Goal: Task Accomplishment & Management: Check status

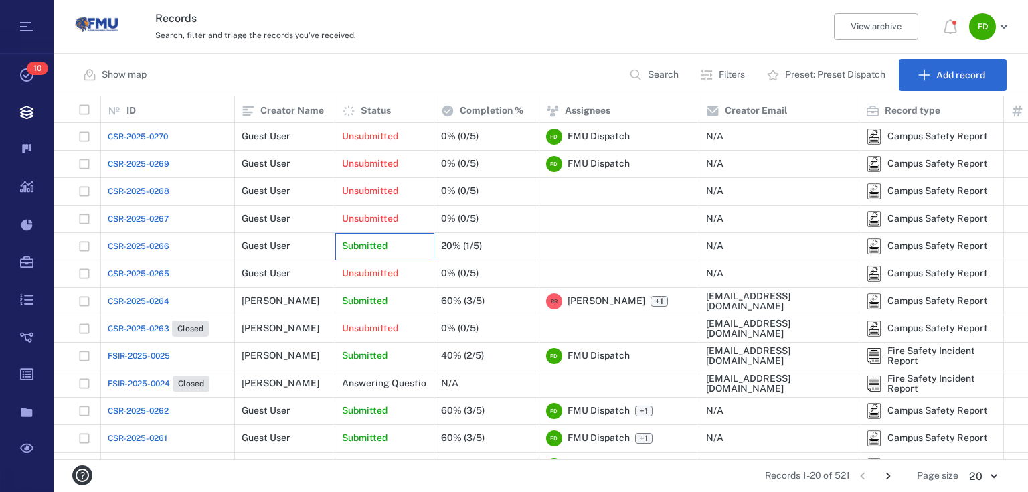
click at [396, 248] on div "Submitted" at bounding box center [384, 246] width 85 height 27
click at [408, 240] on div "Submitted" at bounding box center [384, 246] width 85 height 27
click at [444, 248] on div "20% (1/5)" at bounding box center [461, 246] width 41 height 10
click at [362, 245] on p "Submitted" at bounding box center [365, 246] width 46 height 13
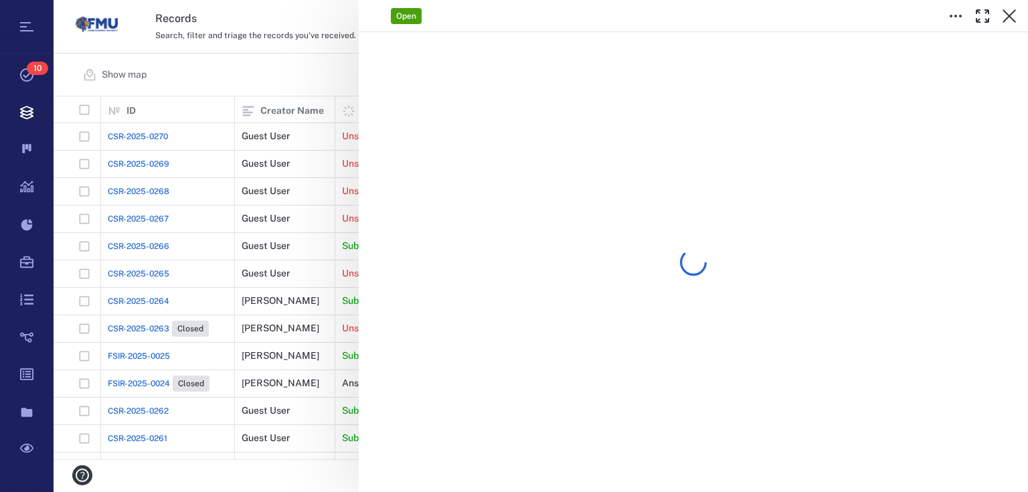
click at [637, 244] on div "Open" at bounding box center [541, 246] width 975 height 492
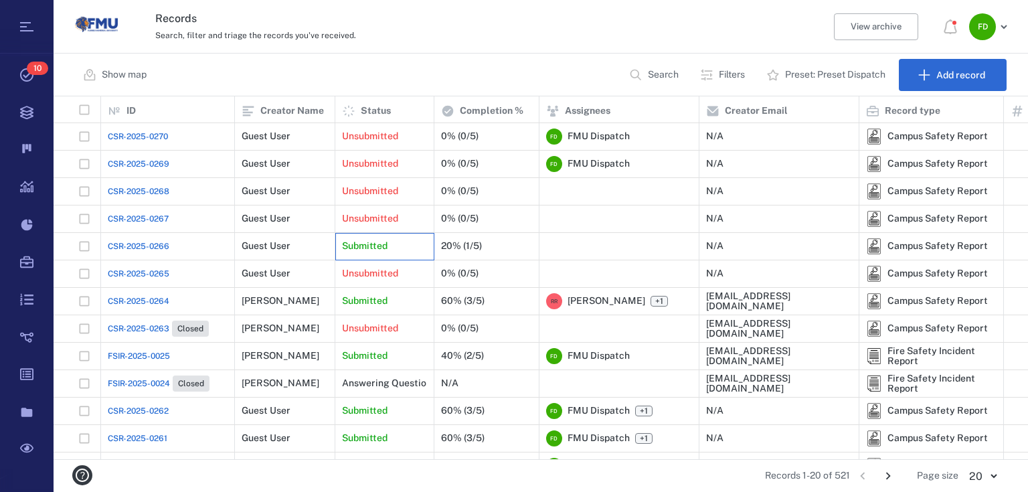
click at [406, 248] on div "Submitted" at bounding box center [384, 246] width 85 height 27
click at [405, 246] on div "Submitted" at bounding box center [384, 246] width 85 height 27
click at [400, 233] on div "Submitted" at bounding box center [384, 246] width 85 height 27
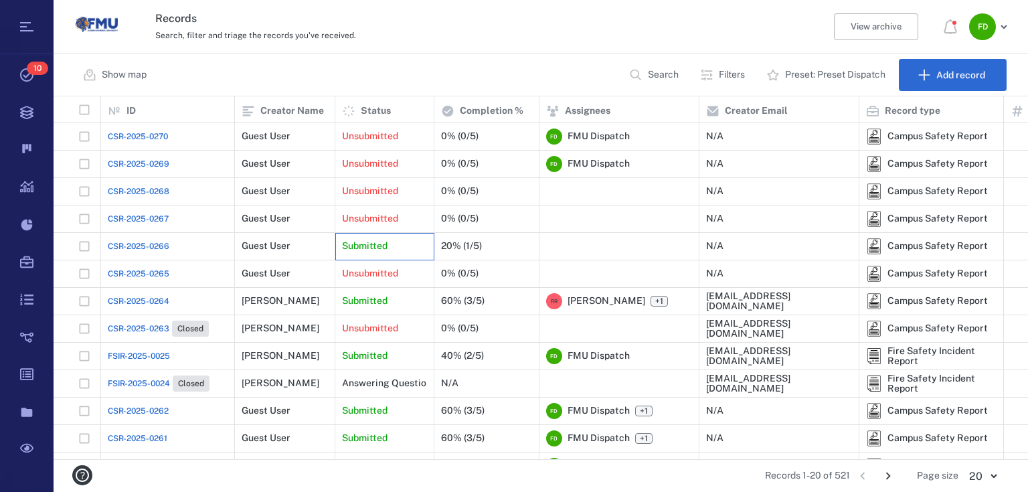
click at [400, 233] on div "Submitted" at bounding box center [384, 246] width 85 height 27
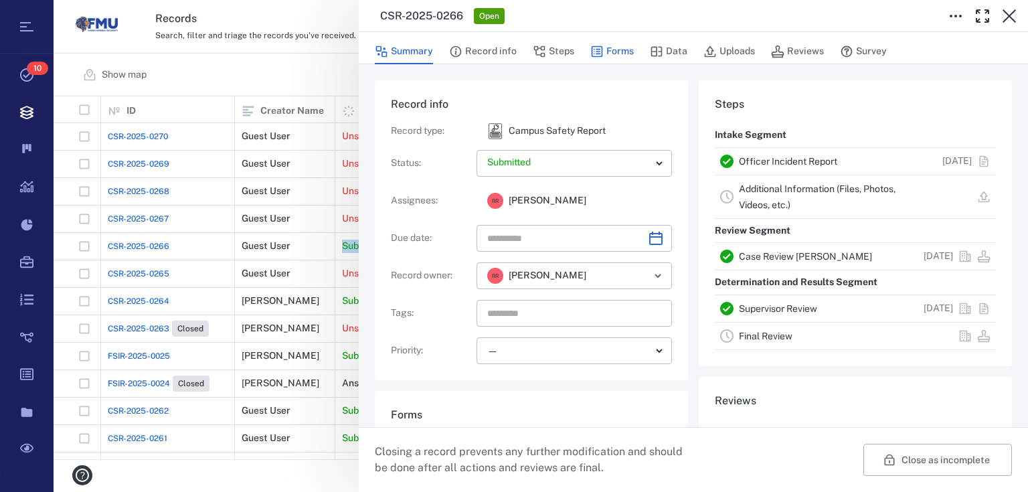
click at [601, 52] on icon "button" at bounding box center [597, 51] width 11 height 11
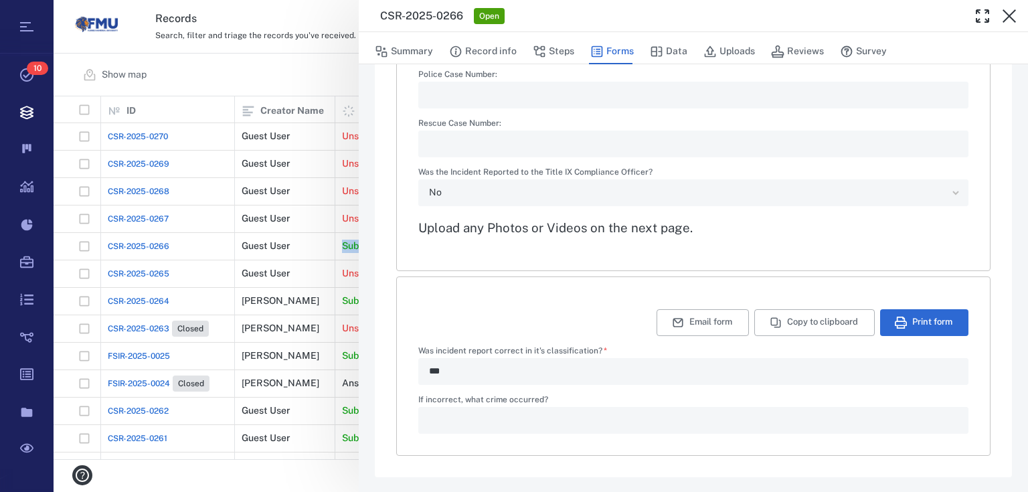
scroll to position [2038, 0]
click at [552, 48] on button "Steps" at bounding box center [554, 51] width 42 height 25
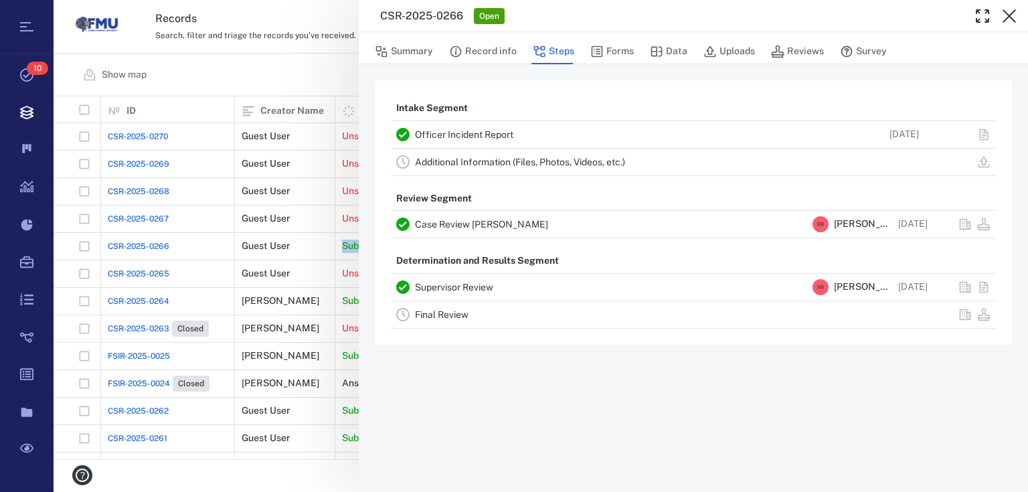
click at [493, 225] on link "Case Review CLEARY" at bounding box center [481, 224] width 133 height 11
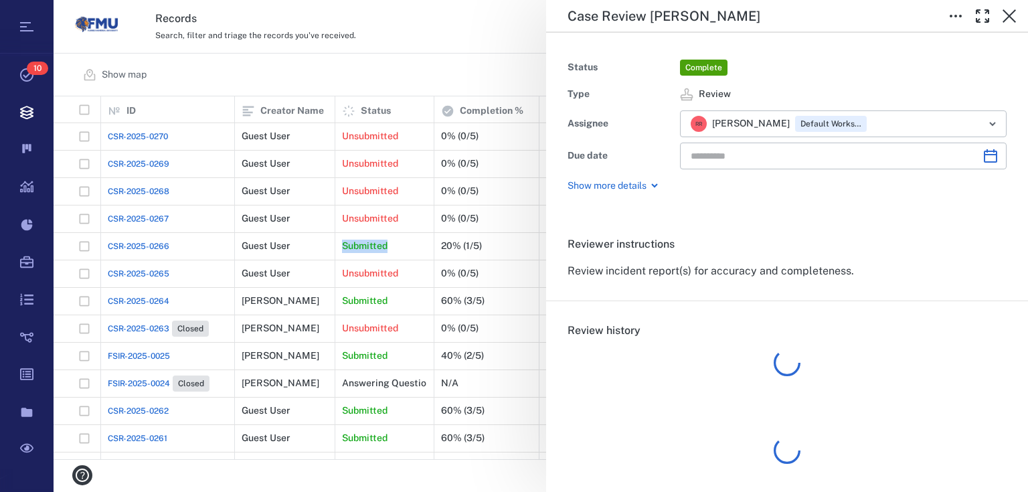
type input "**********"
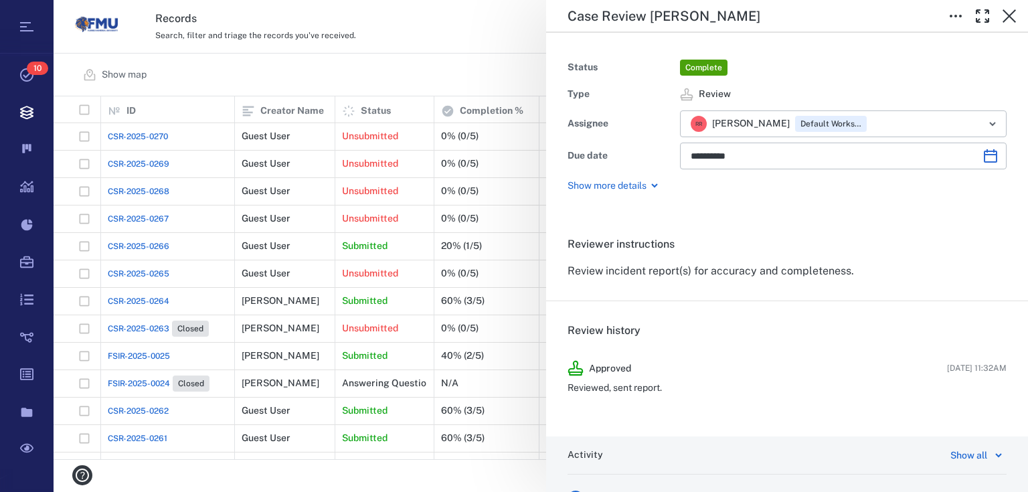
click at [493, 77] on div "**********" at bounding box center [541, 246] width 975 height 492
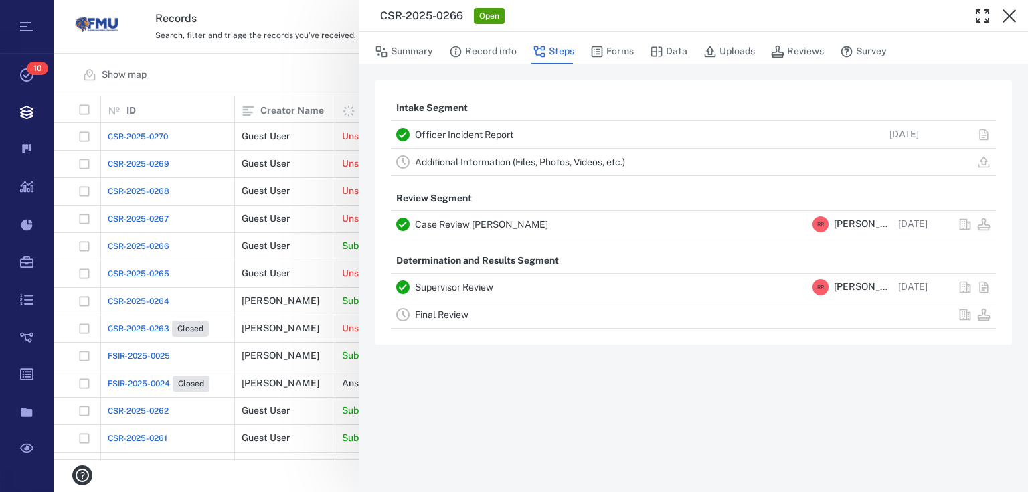
click at [643, 220] on div "Case Review CLEARY" at bounding box center [611, 224] width 392 height 16
click at [479, 225] on link "Case Review CLEARY" at bounding box center [481, 224] width 133 height 11
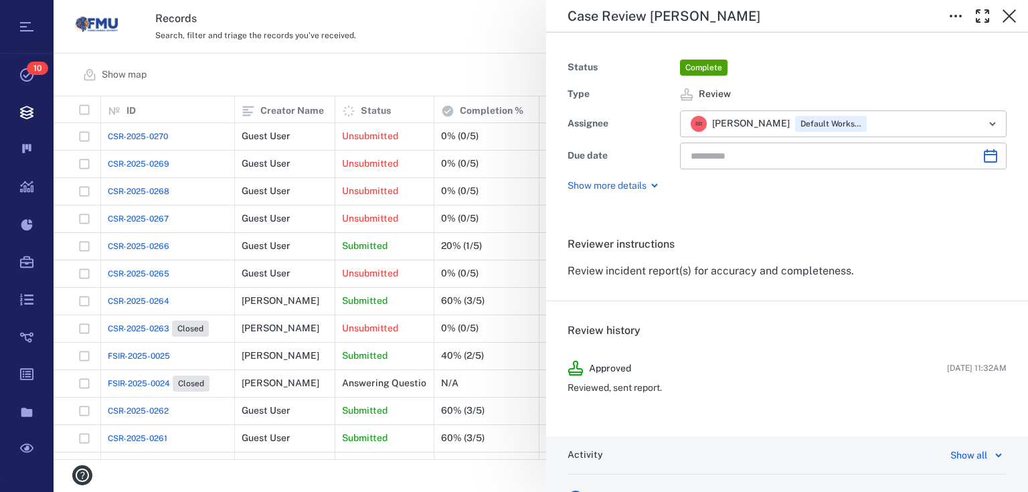
type input "**********"
click at [819, 121] on span "Default Workspace" at bounding box center [831, 124] width 66 height 11
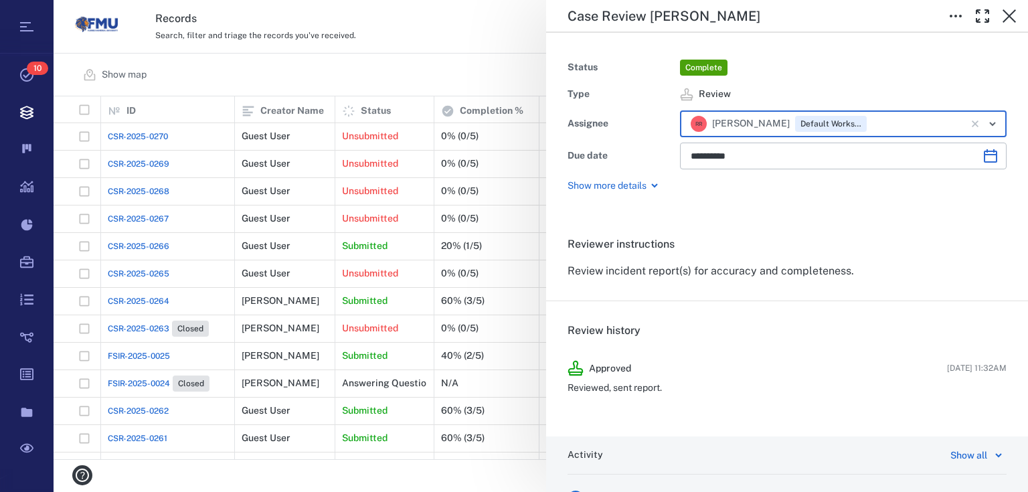
click at [985, 126] on icon "Open" at bounding box center [993, 124] width 16 height 16
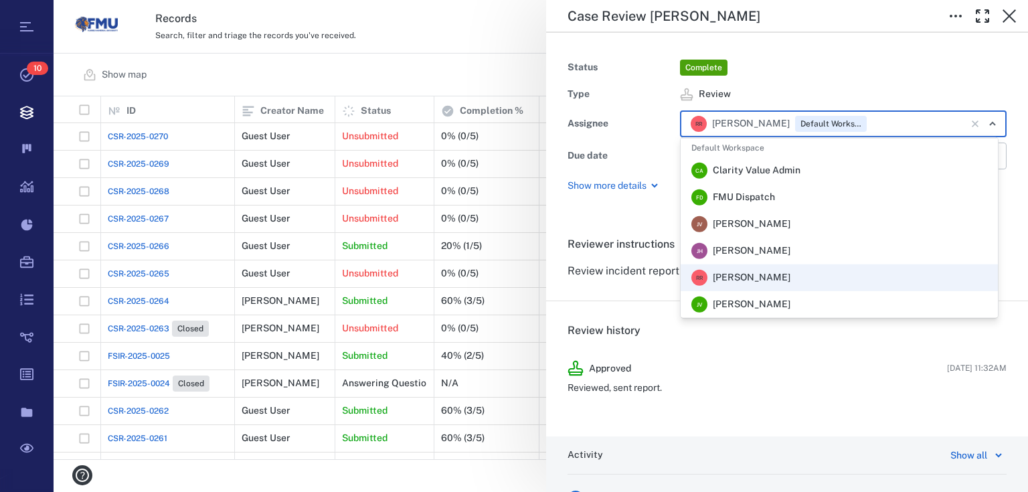
click at [819, 200] on li "F D FMU Dispatch" at bounding box center [839, 197] width 317 height 27
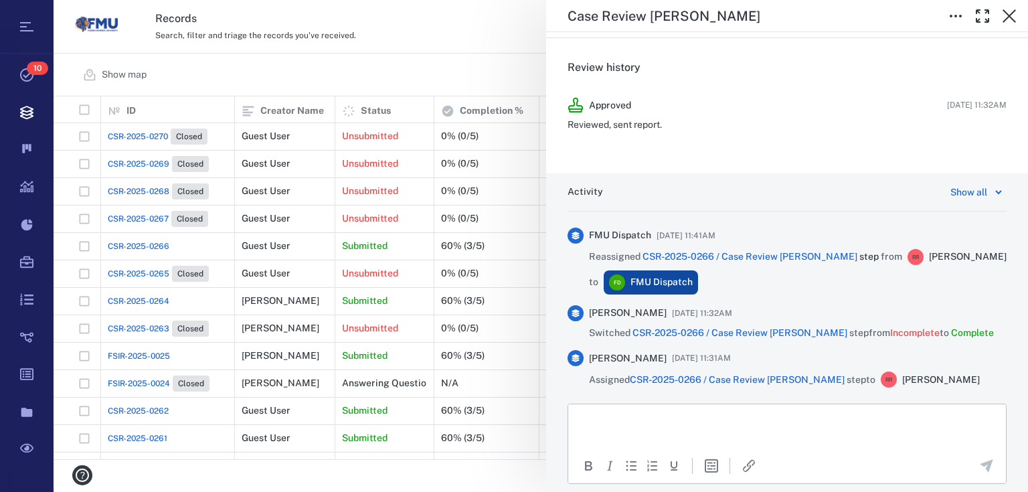
scroll to position [147, 0]
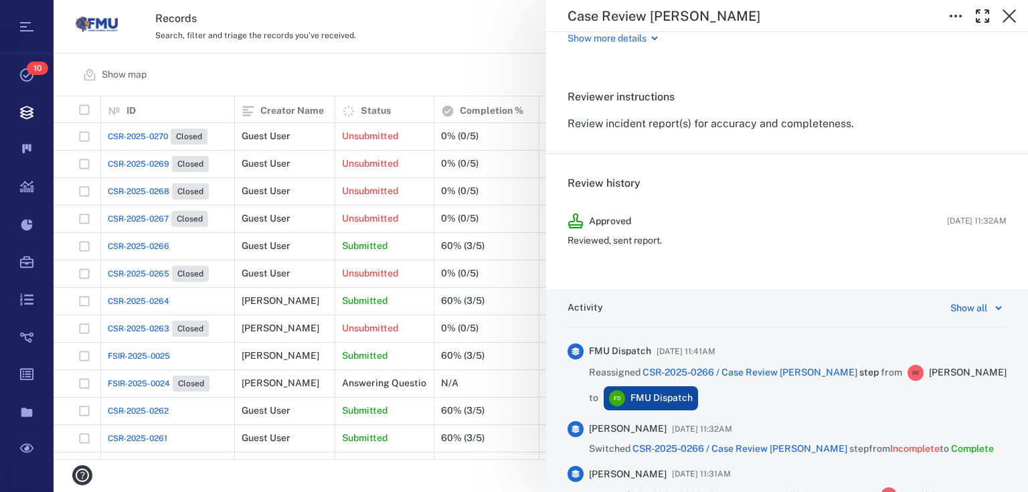
click at [536, 73] on div "**********" at bounding box center [541, 246] width 975 height 492
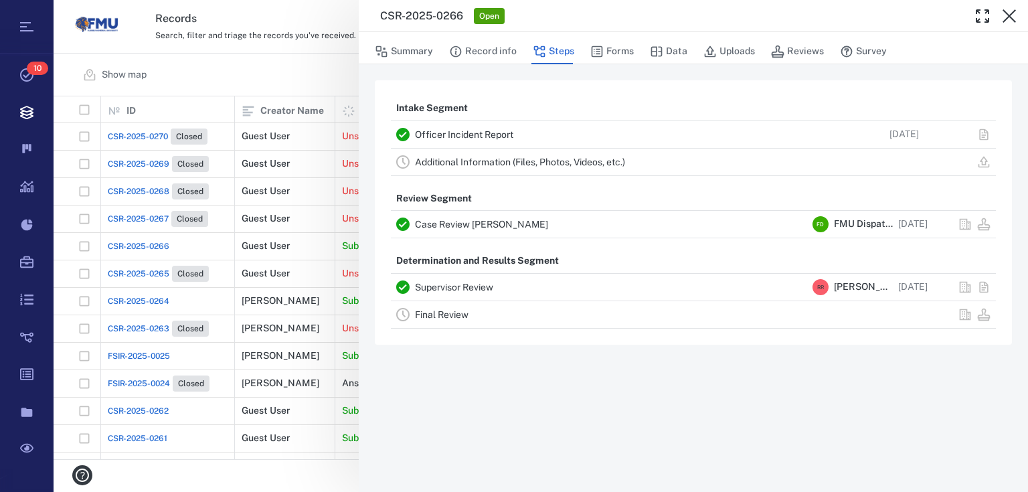
click at [252, 62] on div "CSR-2025-0266 Open Summary Record info Steps Forms Data Uploads Reviews Survey …" at bounding box center [541, 246] width 975 height 492
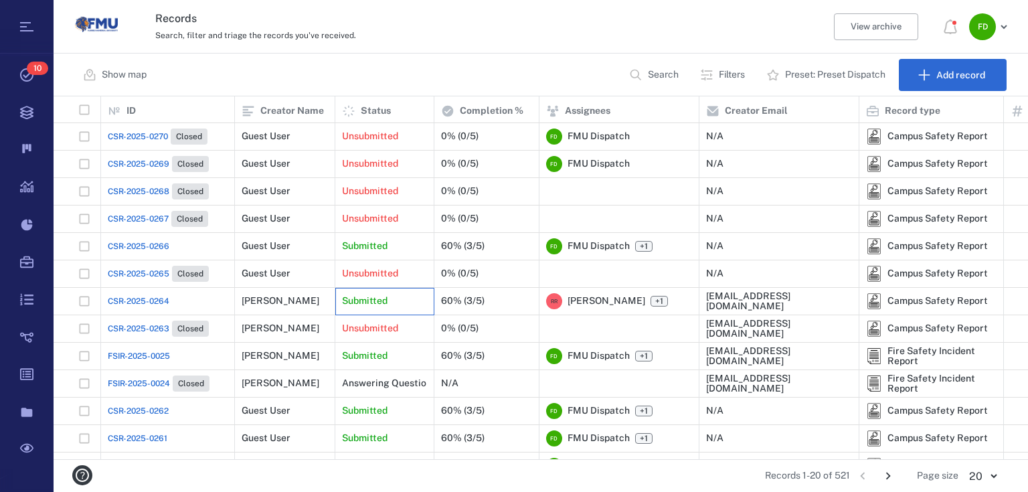
click at [402, 299] on div "Submitted" at bounding box center [384, 301] width 85 height 27
click at [402, 300] on div "Submitted" at bounding box center [384, 301] width 85 height 27
click at [497, 297] on div "60% (3/5)" at bounding box center [486, 301] width 91 height 27
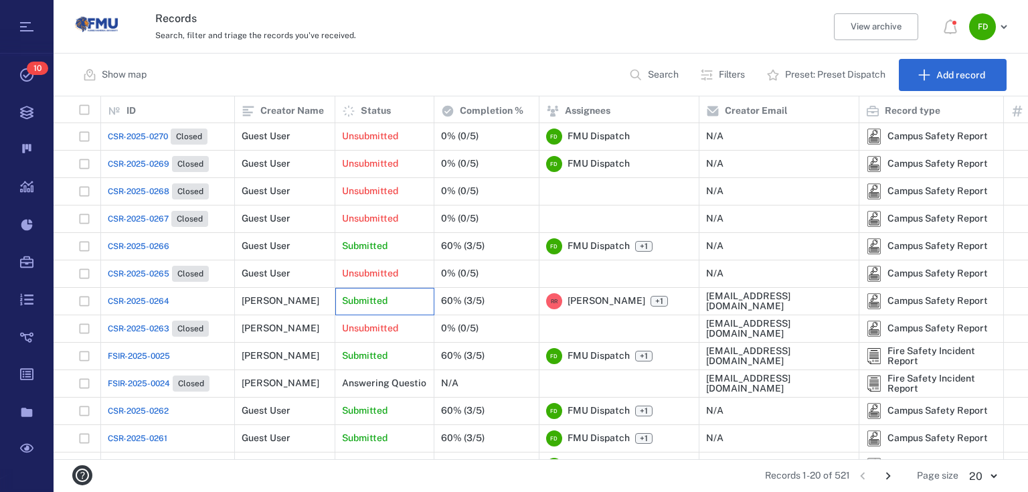
click at [367, 297] on p "Submitted" at bounding box center [365, 301] width 46 height 13
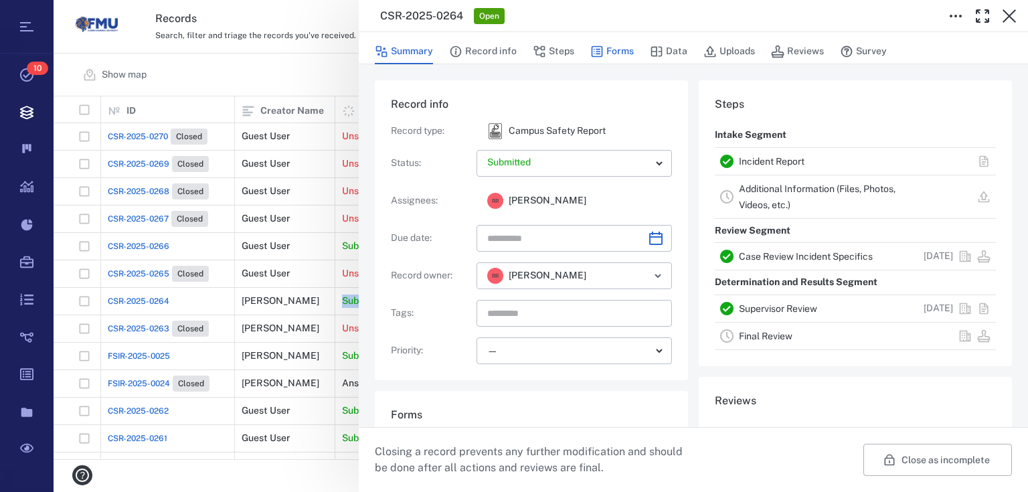
click at [629, 52] on button "Forms" at bounding box center [613, 51] width 44 height 25
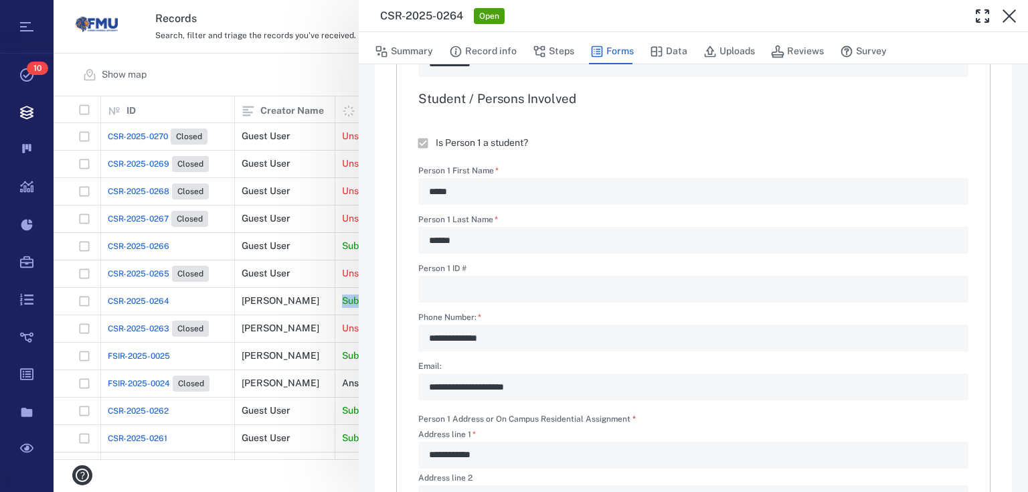
scroll to position [54, 0]
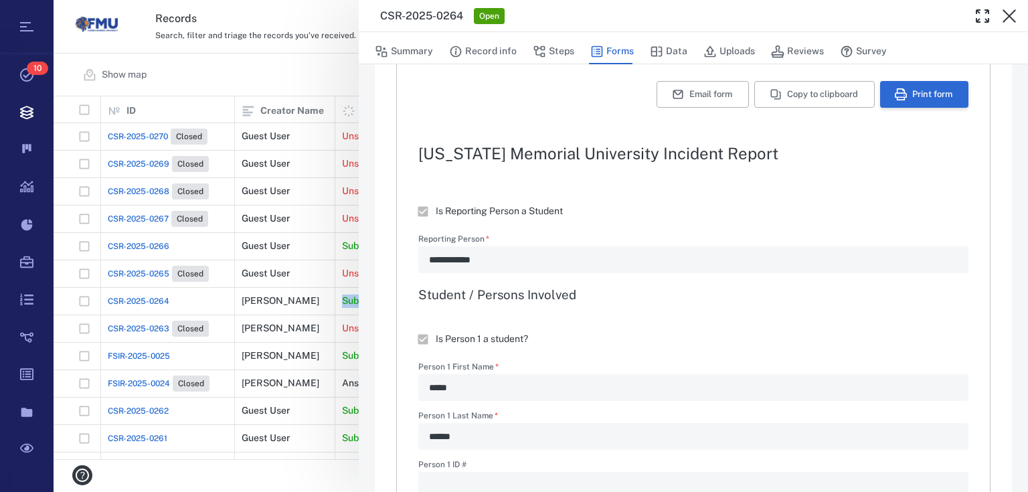
click at [906, 94] on button "Print form" at bounding box center [924, 94] width 88 height 27
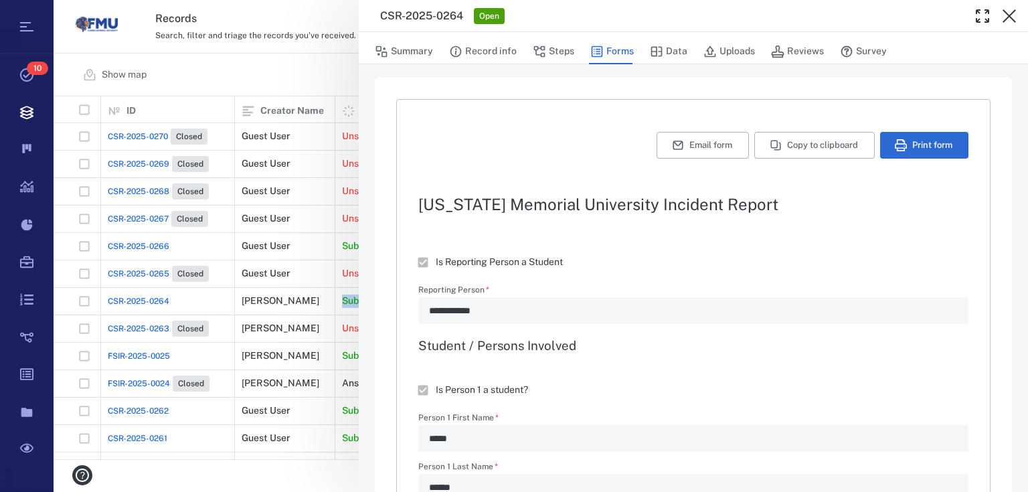
scroll to position [0, 0]
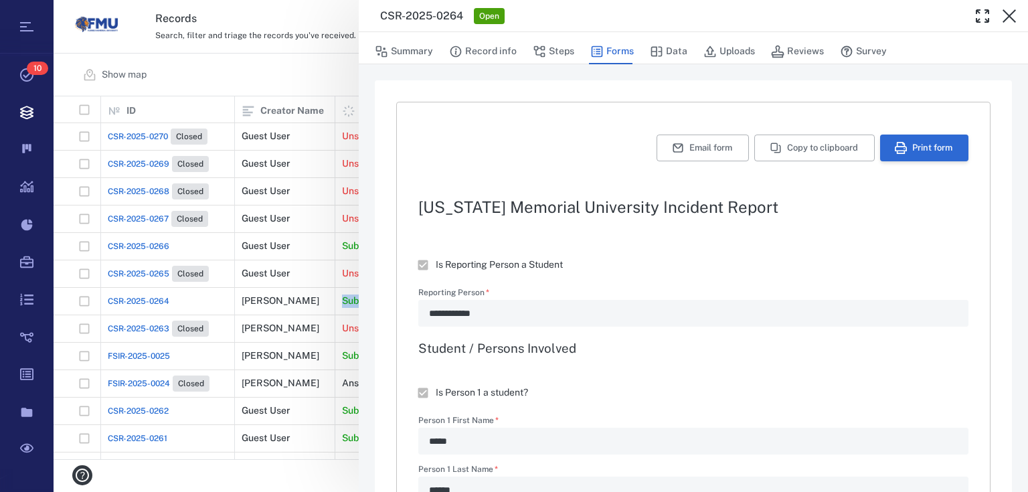
click at [921, 137] on button "Print form" at bounding box center [924, 148] width 88 height 27
click at [287, 73] on div "**********" at bounding box center [541, 246] width 975 height 492
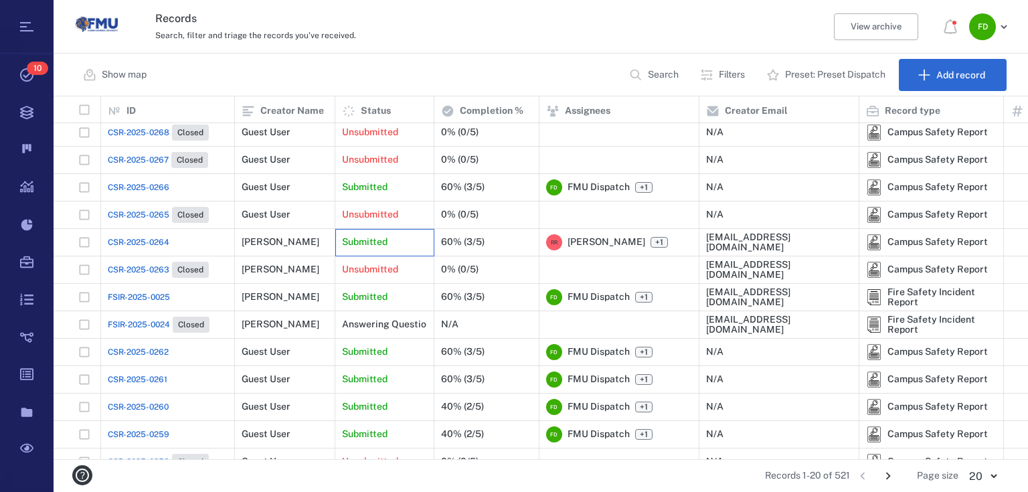
scroll to position [107, 0]
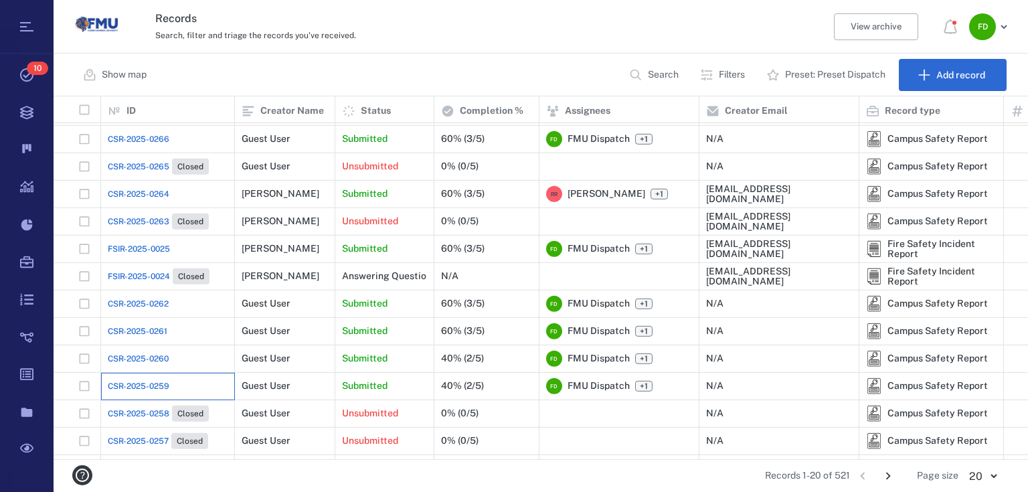
click at [177, 387] on div "CSR-2025-0259" at bounding box center [168, 386] width 120 height 27
click at [461, 383] on div "40% (2/5)" at bounding box center [462, 386] width 43 height 10
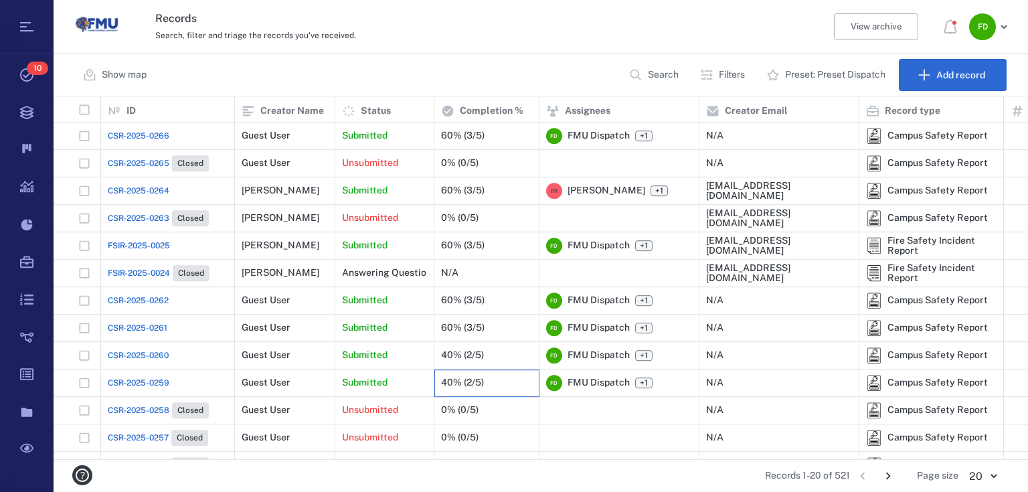
scroll to position [214, 0]
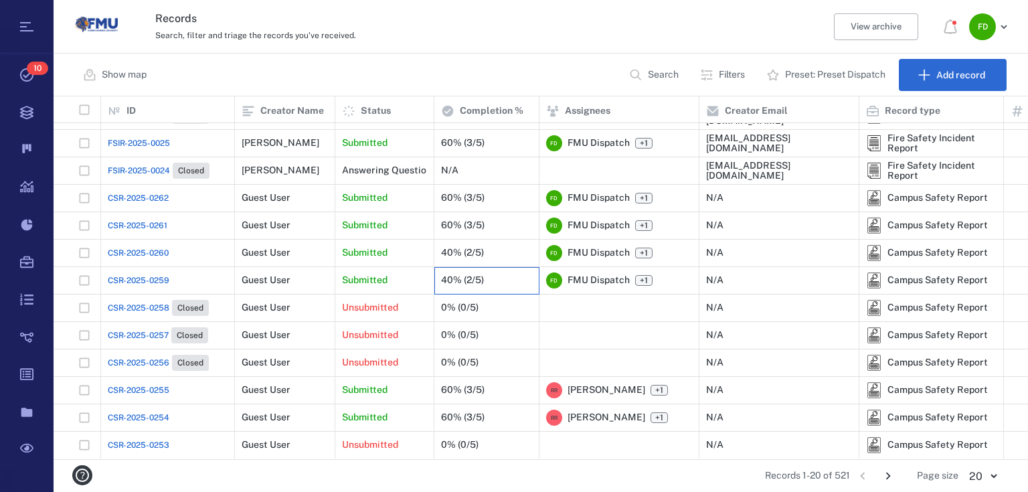
click at [479, 279] on div "40% (2/5)" at bounding box center [462, 280] width 43 height 10
click at [396, 273] on div "Submitted" at bounding box center [384, 280] width 85 height 27
click at [461, 281] on div "40% (2/5)" at bounding box center [462, 280] width 43 height 10
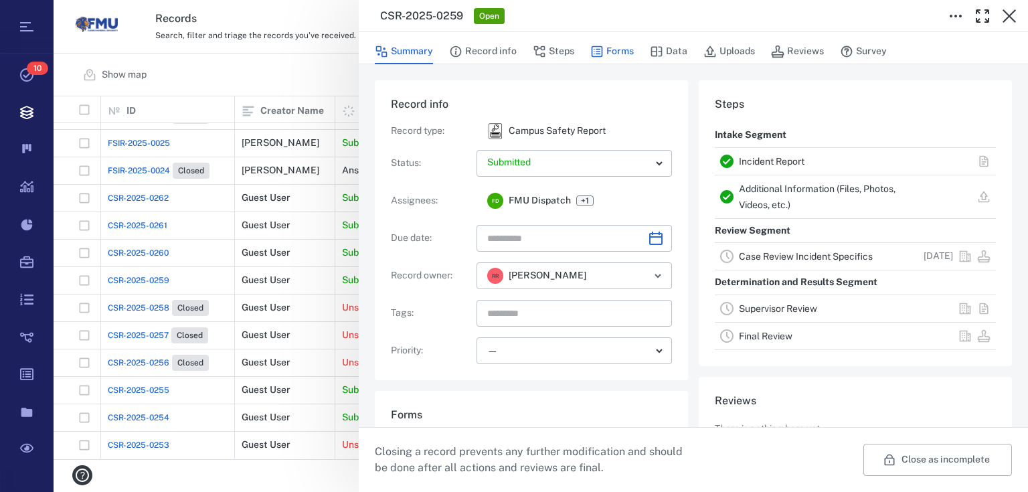
click at [627, 54] on button "Forms" at bounding box center [613, 51] width 44 height 25
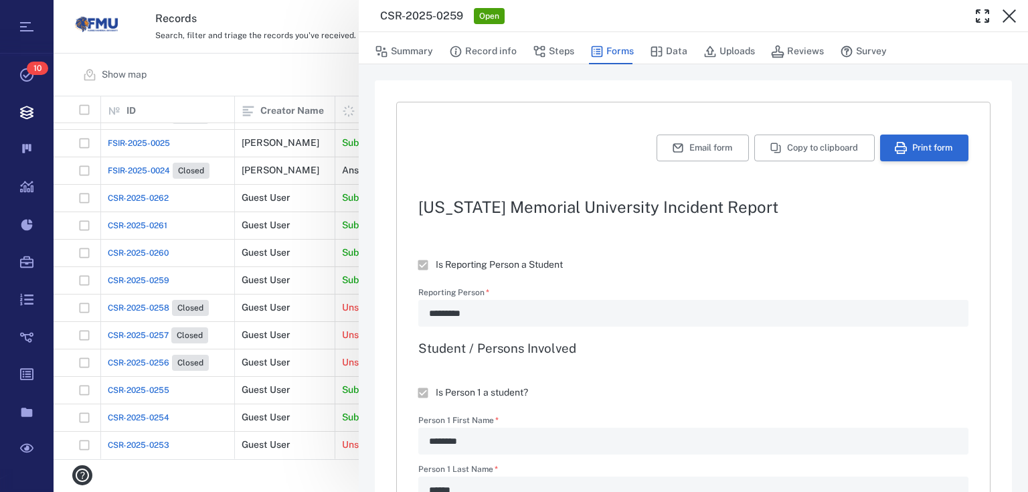
click at [913, 148] on button "Print form" at bounding box center [924, 148] width 88 height 27
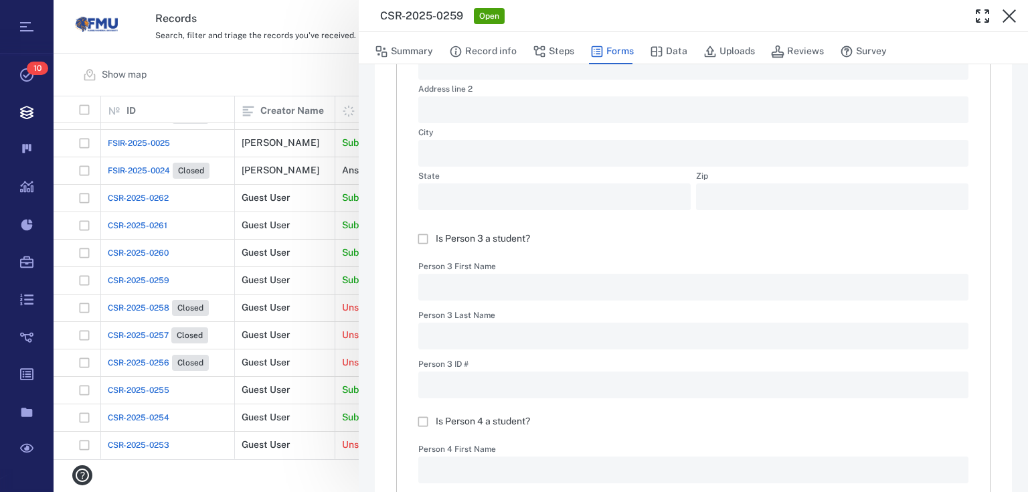
scroll to position [758, 0]
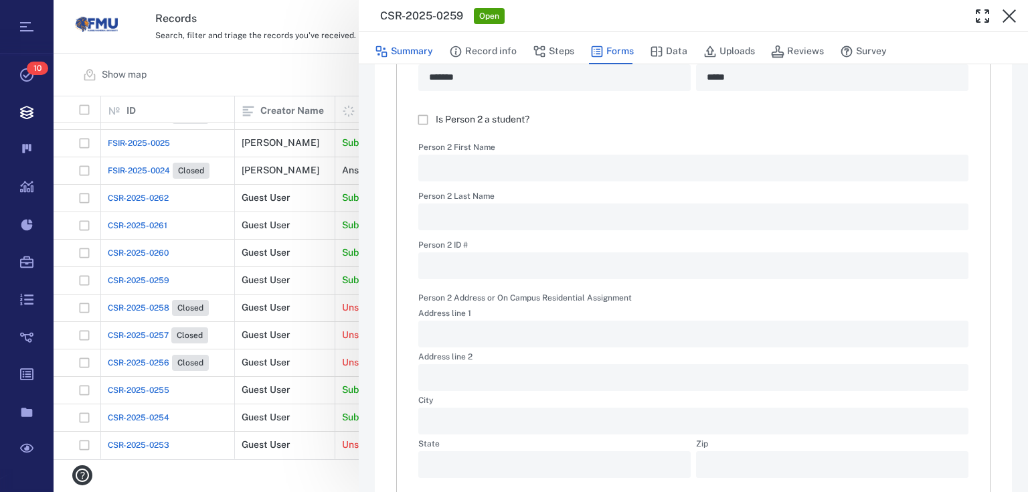
click at [399, 54] on button "Summary" at bounding box center [404, 51] width 58 height 25
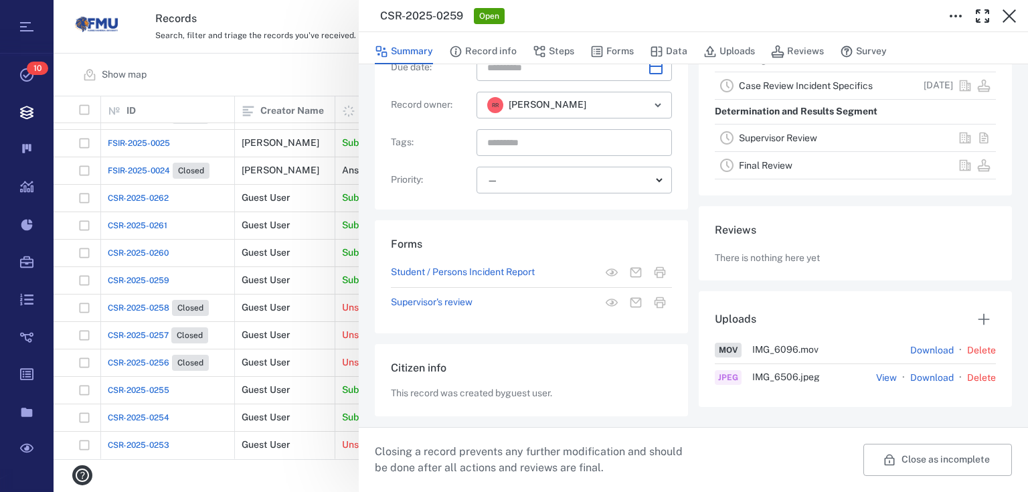
scroll to position [170, 0]
click at [876, 379] on button "View" at bounding box center [886, 378] width 21 height 13
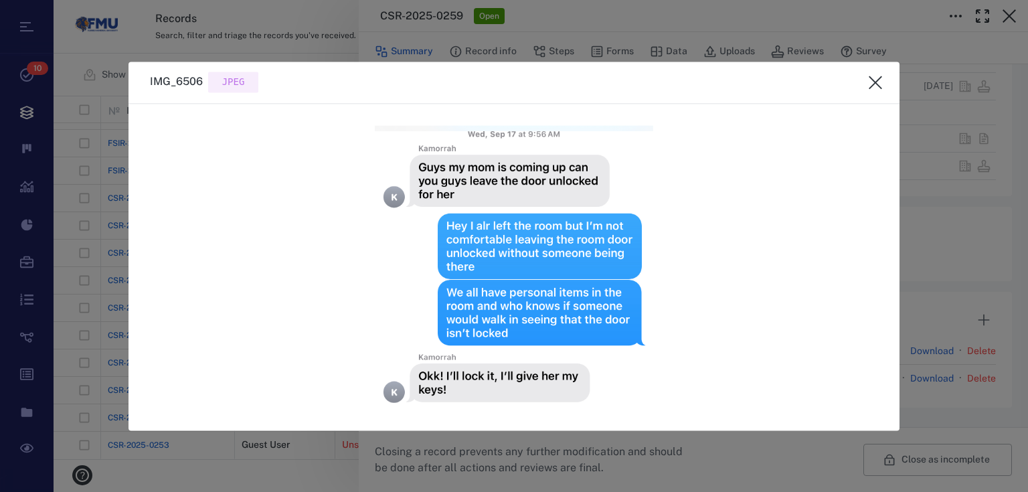
drag, startPoint x: 449, startPoint y: 220, endPoint x: 969, endPoint y: 131, distance: 528.4
click at [969, 131] on div at bounding box center [514, 246] width 1028 height 492
